Goal: Browse casually

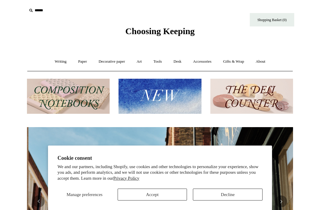
click at [79, 60] on link "Paper +" at bounding box center [83, 62] width 20 height 16
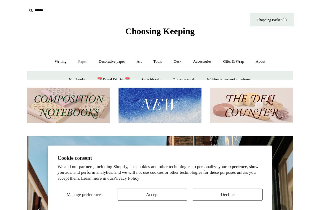
scroll to position [0, 266]
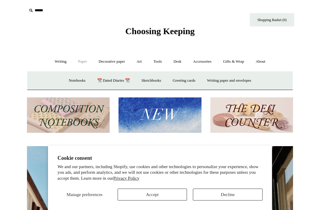
click at [90, 190] on button "Manage preferences" at bounding box center [85, 194] width 54 height 12
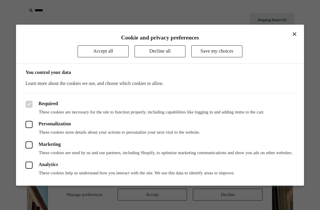
click at [240, 135] on div "Marketing These cookies are used by us and our partners, including Shopify, to …" at bounding box center [159, 145] width 269 height 20
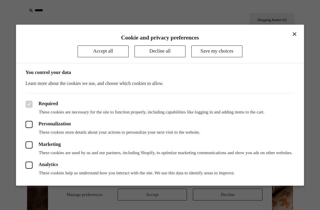
scroll to position [0, 532]
click at [220, 49] on button "Save my choices" at bounding box center [216, 51] width 51 height 12
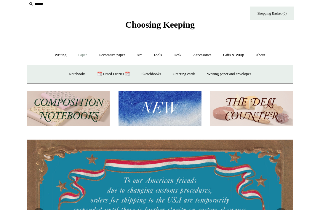
scroll to position [0, 0]
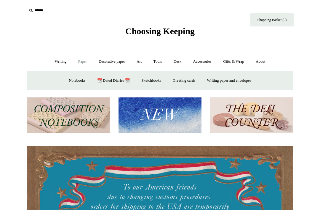
click at [112, 61] on link "Decorative paper +" at bounding box center [111, 62] width 37 height 16
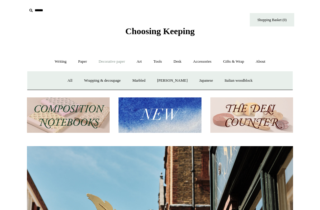
scroll to position [0, 266]
click at [99, 80] on link "Wrapping & decoupage" at bounding box center [102, 81] width 47 height 16
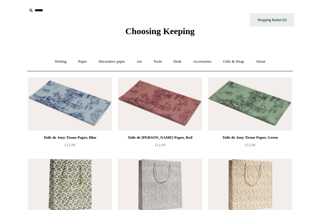
click at [238, 61] on link "Gifts & Wrap +" at bounding box center [234, 62] width 32 height 16
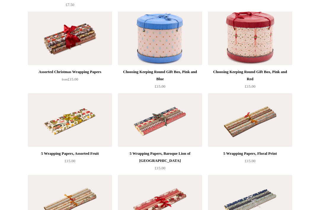
scroll to position [249, 0]
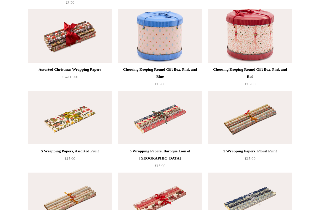
click at [250, 116] on img at bounding box center [250, 117] width 84 height 53
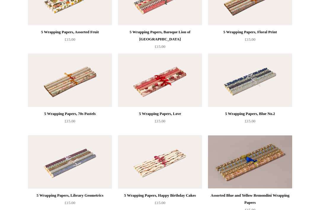
scroll to position [376, 0]
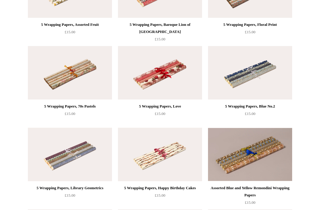
click at [85, 150] on img at bounding box center [70, 153] width 84 height 53
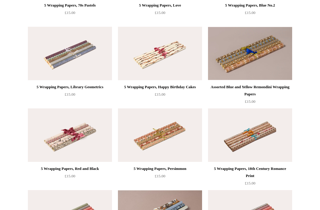
scroll to position [477, 0]
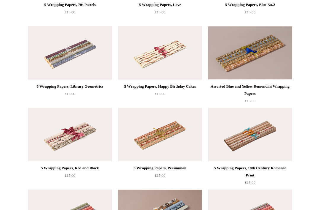
click at [159, 134] on img at bounding box center [160, 134] width 84 height 53
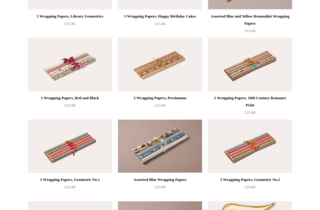
scroll to position [551, 0]
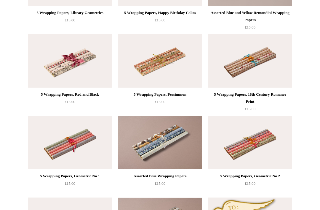
click at [260, 144] on img at bounding box center [250, 142] width 84 height 53
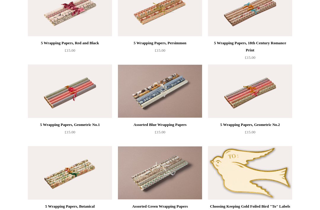
scroll to position [603, 0]
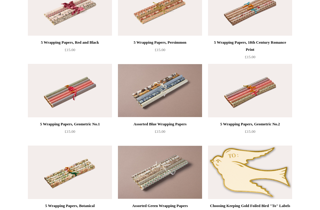
click at [165, 172] on img at bounding box center [160, 171] width 84 height 53
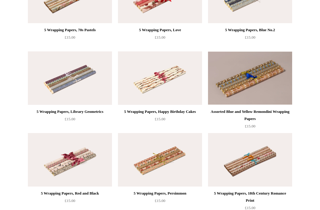
scroll to position [452, 0]
click at [307, 122] on ul "Toile de Jouy Tissue Paper, Blue £12.00" at bounding box center [166, 171] width 283 height 1060
click at [299, 142] on ul "Toile de Jouy Tissue Paper, Blue £12.00" at bounding box center [166, 171] width 283 height 1060
click at [303, 122] on ul "Toile de Jouy Tissue Paper, Blue £12.00" at bounding box center [166, 171] width 283 height 1060
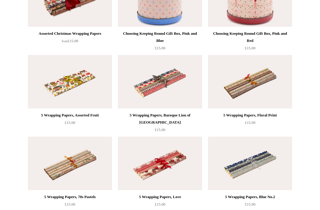
scroll to position [285, 0]
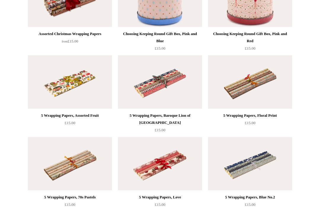
click at [251, 84] on img at bounding box center [250, 81] width 84 height 53
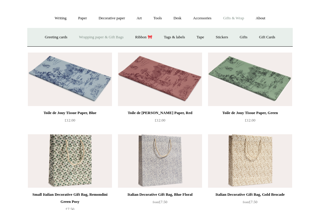
scroll to position [32, 0]
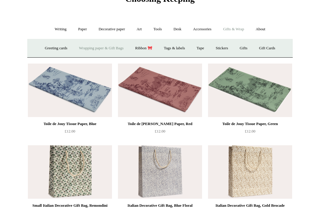
click at [60, 27] on link "Writing +" at bounding box center [60, 29] width 23 height 16
click at [82, 28] on link "Paper +" at bounding box center [83, 29] width 20 height 16
click at [113, 29] on link "Decorative paper +" at bounding box center [111, 29] width 37 height 16
click at [135, 47] on link "Marbled" at bounding box center [139, 48] width 24 height 16
click at [172, 47] on link "[PERSON_NAME]" at bounding box center [172, 48] width 41 height 16
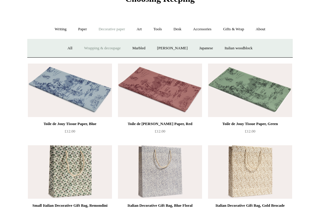
click at [206, 49] on link "Japanese" at bounding box center [206, 48] width 24 height 16
click at [242, 47] on link "Italian woodblock" at bounding box center [238, 48] width 39 height 16
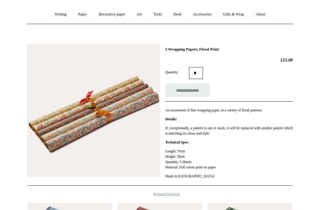
scroll to position [55, 0]
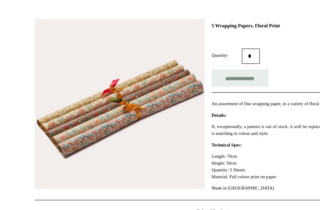
click at [55, 1] on body "Menu Choosing Keeping * Shipping Information Shopping Basket (0) * ⤺ +" at bounding box center [160, 155] width 296 height 421
click at [43, 0] on body "Menu Choosing Keeping * Shipping Information Shopping Basket (0) * ⤺ +" at bounding box center [160, 155] width 296 height 421
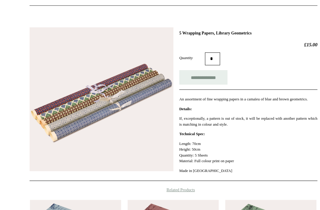
scroll to position [67, 0]
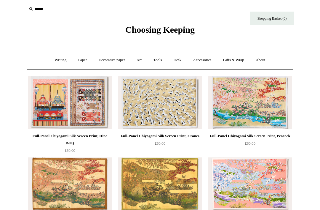
scroll to position [1, 0]
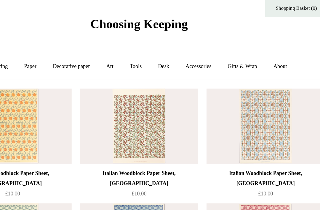
scroll to position [0, 0]
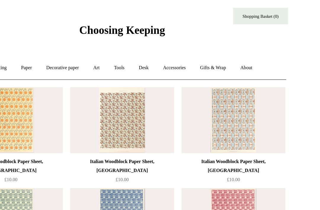
click at [131, 54] on link "Art +" at bounding box center [139, 61] width 16 height 16
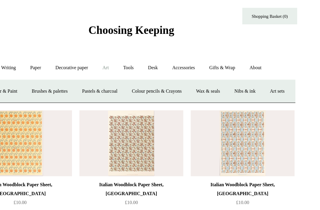
click at [148, 54] on link "Tools +" at bounding box center [157, 61] width 19 height 16
click at [188, 56] on link "Accessories +" at bounding box center [202, 61] width 29 height 16
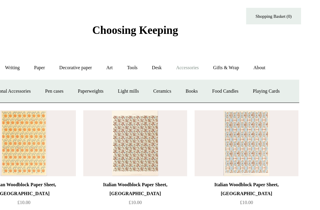
click at [218, 54] on link "Gifts & Wrap +" at bounding box center [234, 61] width 32 height 16
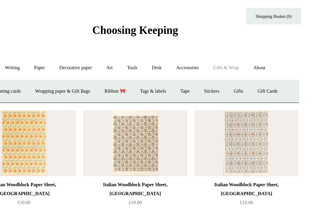
click at [210, 73] on link "Stickers" at bounding box center [221, 80] width 23 height 16
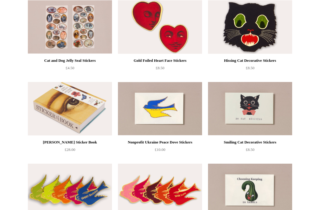
scroll to position [78, 0]
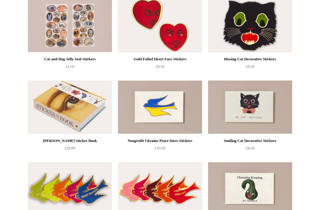
click at [262, 138] on div "Smiling Cat Decorative Stickers" at bounding box center [250, 140] width 81 height 7
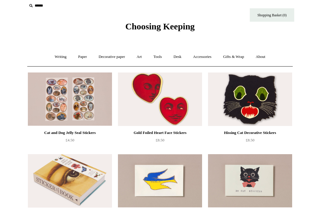
scroll to position [0, 0]
